Goal: Information Seeking & Learning: Learn about a topic

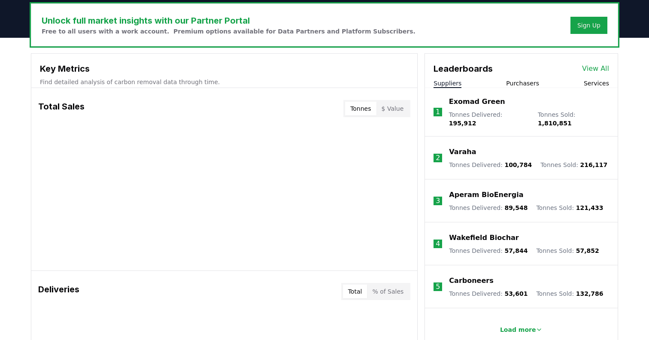
scroll to position [262, 0]
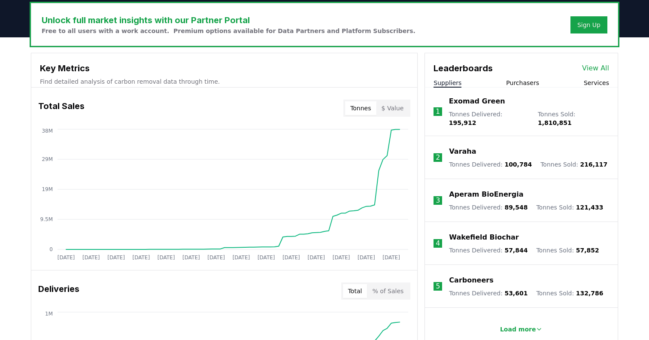
click at [521, 79] on button "Purchasers" at bounding box center [522, 83] width 33 height 9
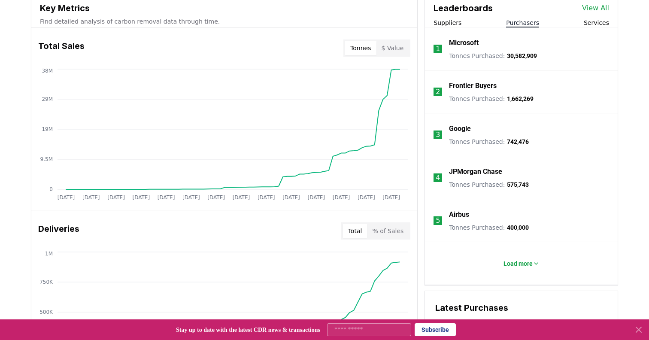
scroll to position [316, 0]
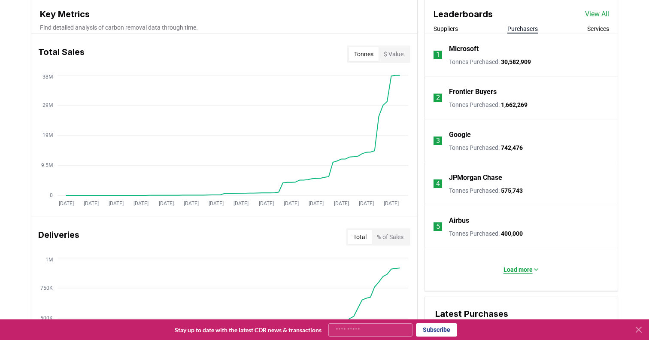
click at [509, 271] on p "Load more" at bounding box center [517, 269] width 29 height 9
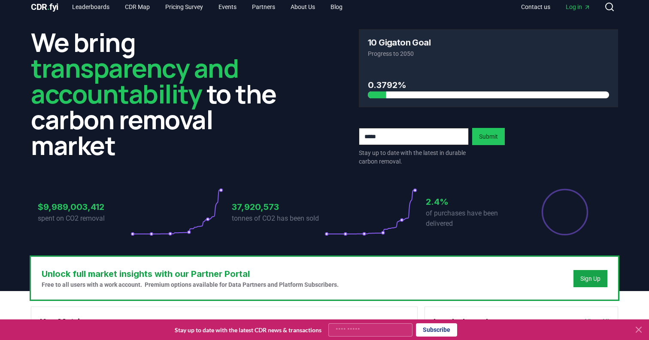
scroll to position [0, 0]
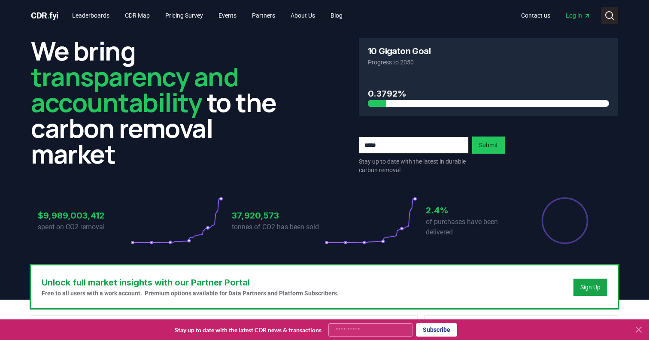
click at [613, 13] on icon at bounding box center [609, 15] width 10 height 10
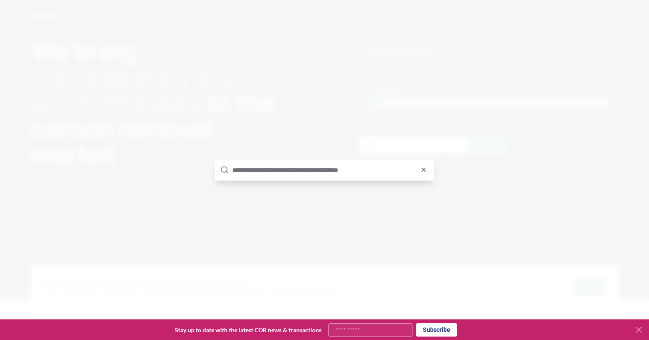
click at [304, 170] on input "text" at bounding box center [330, 170] width 197 height 21
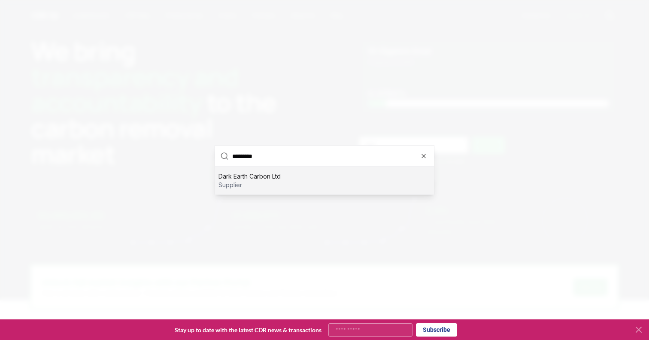
type input "*********"
click at [236, 181] on p "supplier" at bounding box center [249, 185] width 62 height 9
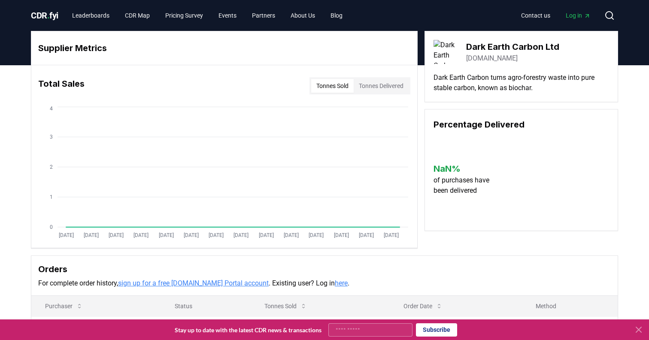
click at [51, 15] on span "CDR . fyi" at bounding box center [44, 15] width 27 height 10
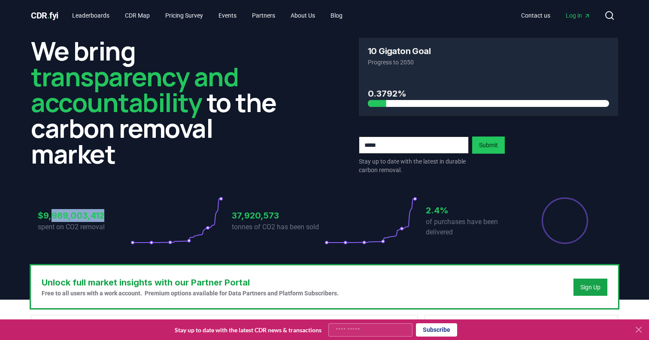
drag, startPoint x: 105, startPoint y: 215, endPoint x: 51, endPoint y: 215, distance: 53.6
click at [52, 215] on h3 "$9,989,003,412" at bounding box center [84, 215] width 93 height 13
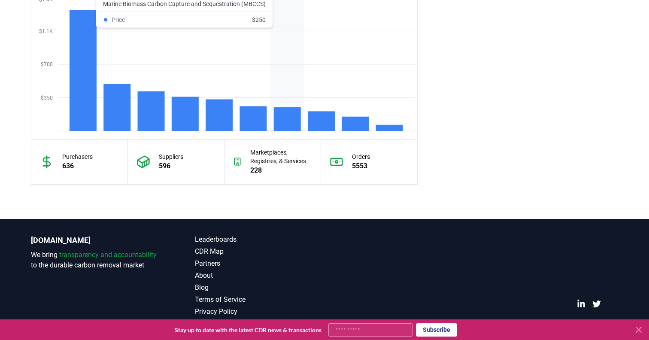
scroll to position [763, 0]
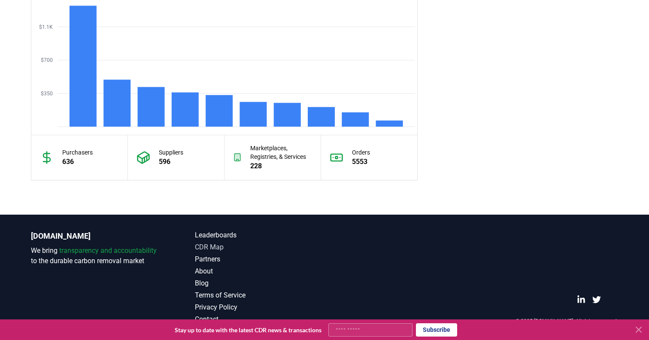
click at [218, 247] on link "CDR Map" at bounding box center [260, 247] width 130 height 10
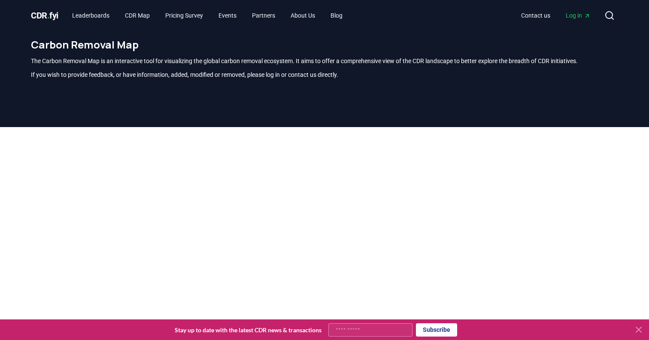
scroll to position [252, 0]
